Goal: Transaction & Acquisition: Subscribe to service/newsletter

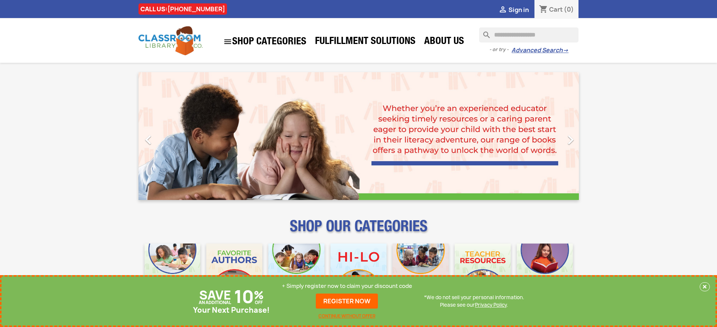
click at [347, 286] on p "+ Simply register now to claim your discount code" at bounding box center [347, 287] width 130 height 8
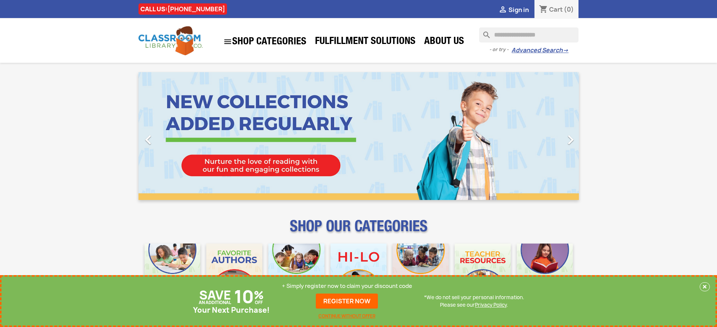
click at [347, 286] on p "+ Simply register now to claim your discount code" at bounding box center [347, 287] width 130 height 8
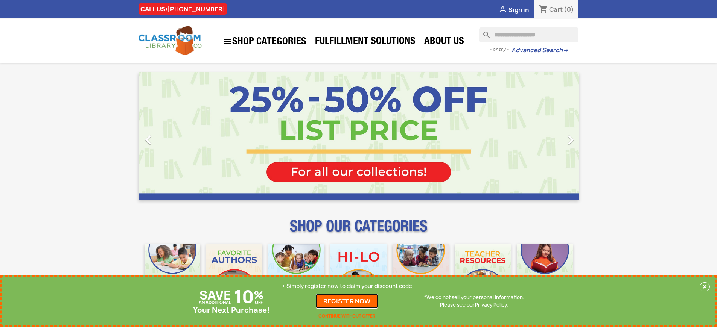
click at [347, 301] on link "REGISTER NOW" at bounding box center [347, 301] width 62 height 15
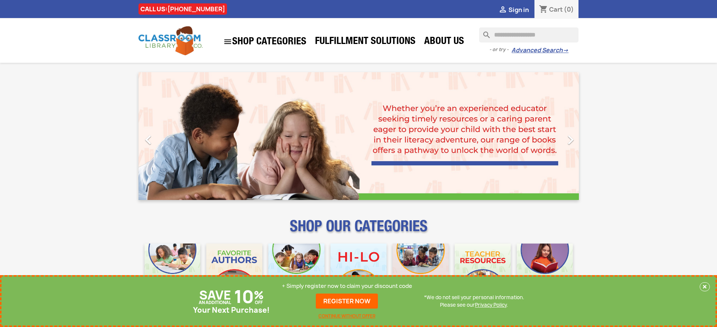
click at [347, 286] on p "+ Simply register now to claim your discount code" at bounding box center [347, 287] width 130 height 8
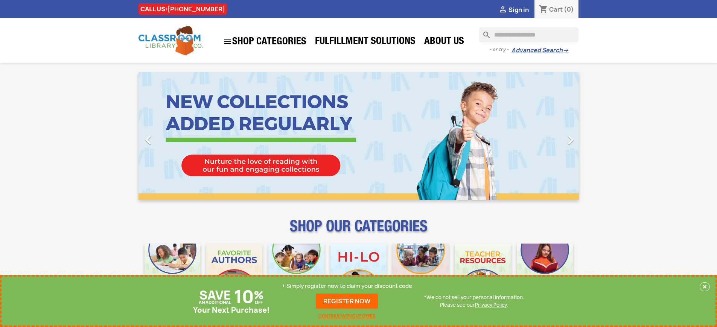
click at [347, 286] on p "+ Simply register now to claim your discount code" at bounding box center [347, 287] width 130 height 8
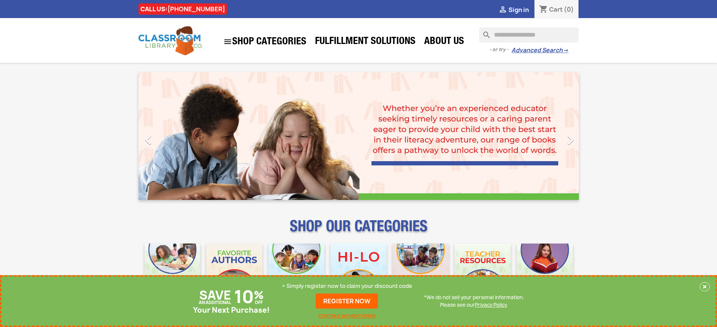
click at [347, 286] on p "+ Simply register now to claim your discount code" at bounding box center [347, 287] width 130 height 8
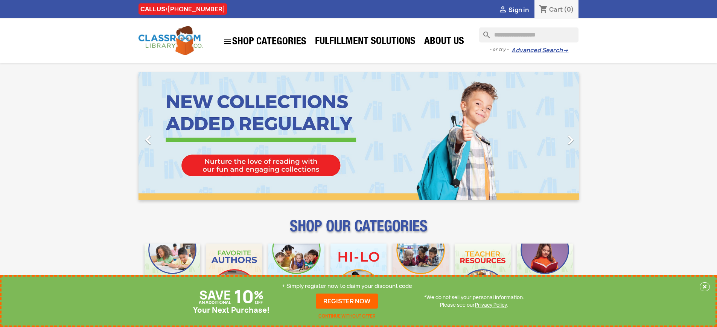
click at [347, 286] on p "+ Simply register now to claim your discount code" at bounding box center [347, 287] width 130 height 8
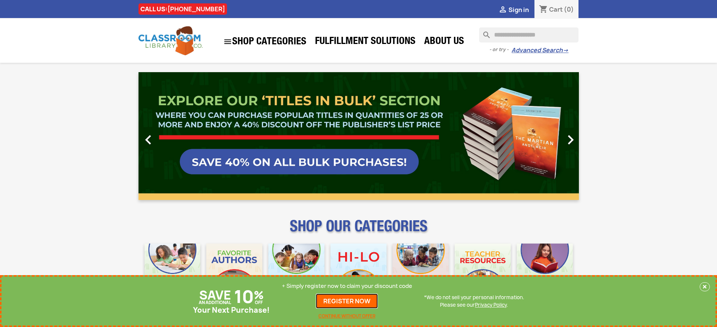
click at [347, 301] on link "REGISTER NOW" at bounding box center [347, 301] width 62 height 15
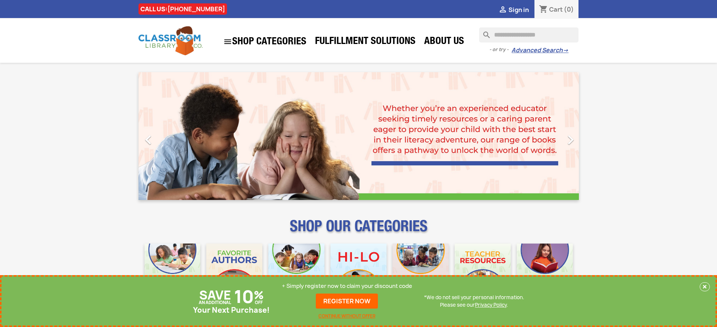
click at [347, 286] on p "+ Simply register now to claim your discount code" at bounding box center [347, 287] width 130 height 8
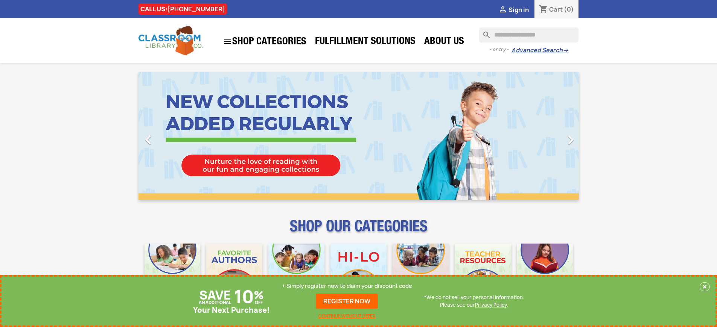
click at [347, 286] on p "+ Simply register now to claim your discount code" at bounding box center [347, 287] width 130 height 8
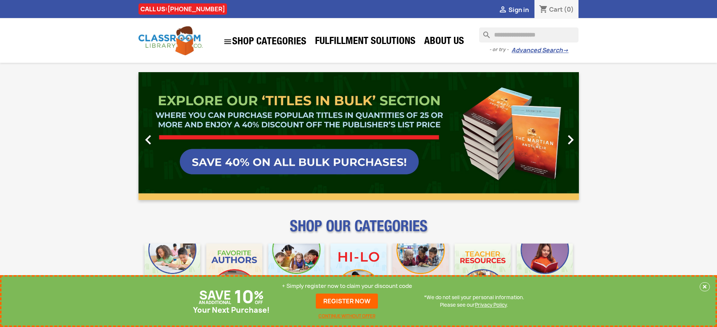
click at [347, 301] on link "REGISTER NOW" at bounding box center [347, 301] width 62 height 15
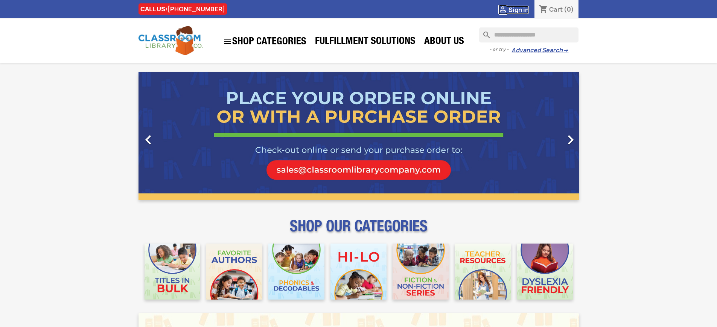
click at [518, 9] on span "Sign in" at bounding box center [518, 10] width 20 height 8
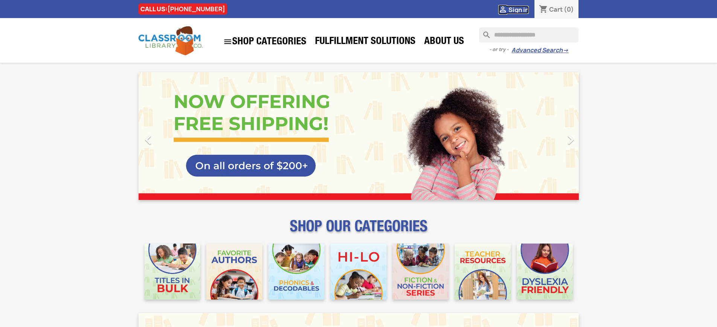
click at [518, 9] on span "Sign in" at bounding box center [518, 10] width 20 height 8
